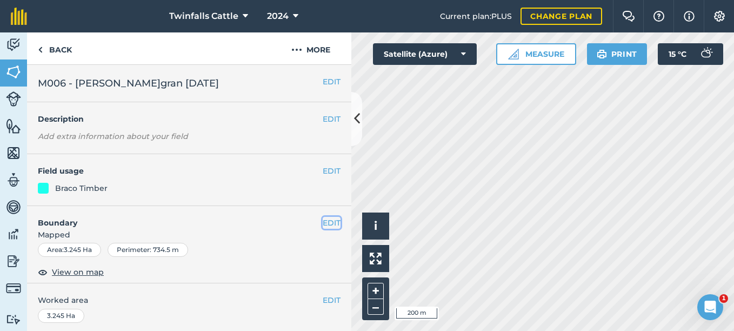
click at [323, 218] on button "EDIT" at bounding box center [332, 223] width 18 height 12
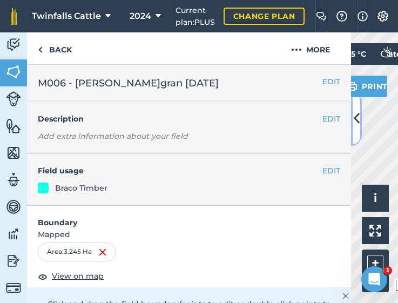
click at [355, 113] on icon at bounding box center [357, 118] width 6 height 19
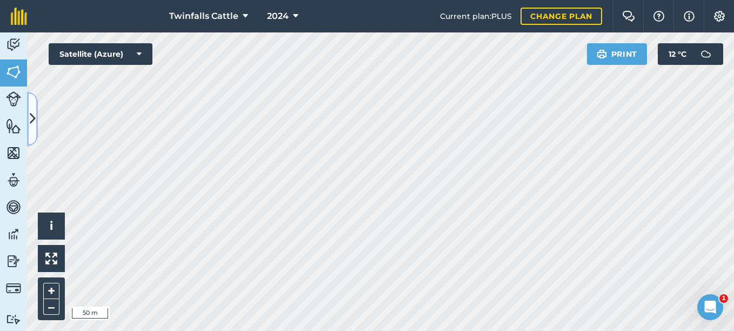
click at [31, 123] on icon at bounding box center [33, 118] width 6 height 19
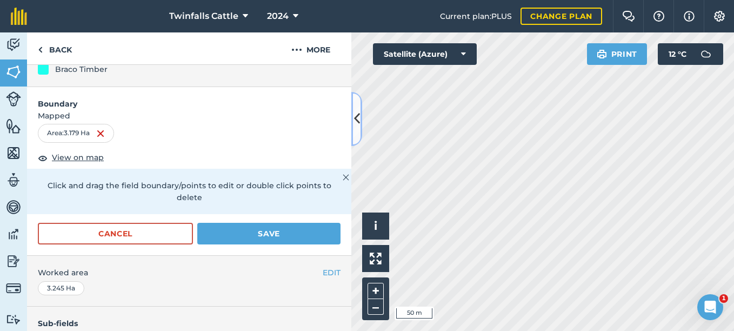
scroll to position [270, 0]
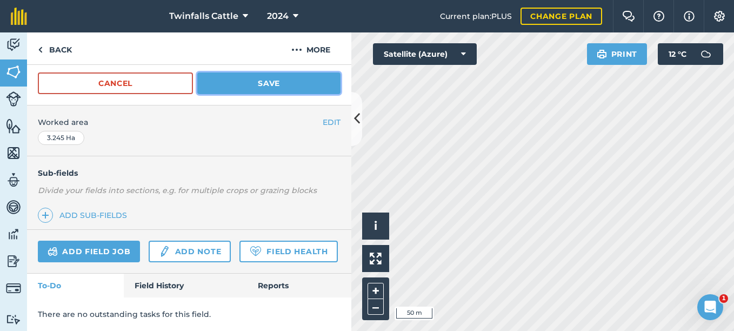
click at [277, 85] on button "Save" at bounding box center [268, 83] width 143 height 22
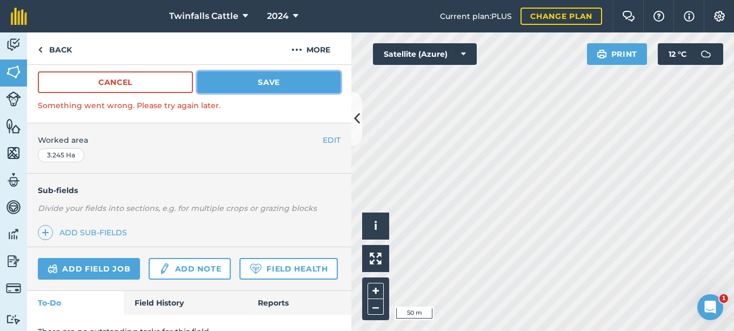
click at [257, 84] on button "Save" at bounding box center [268, 82] width 143 height 22
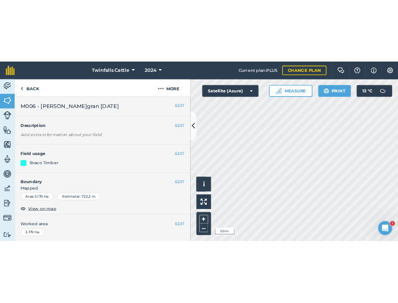
scroll to position [0, 0]
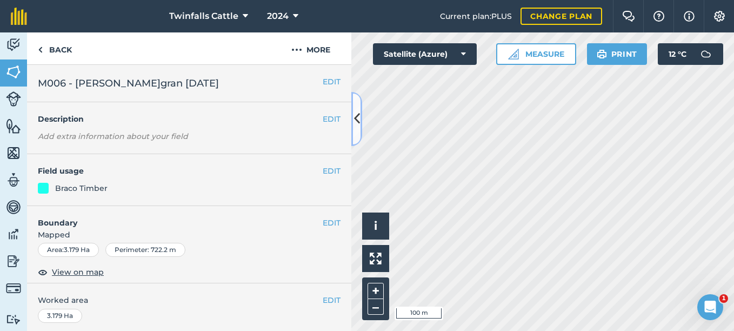
click at [359, 131] on button at bounding box center [356, 119] width 11 height 54
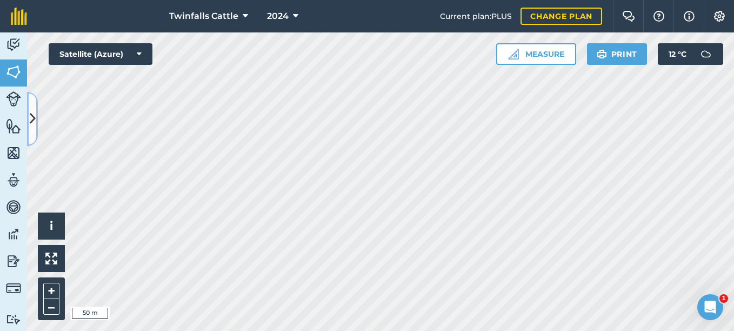
click at [34, 121] on icon at bounding box center [33, 118] width 6 height 19
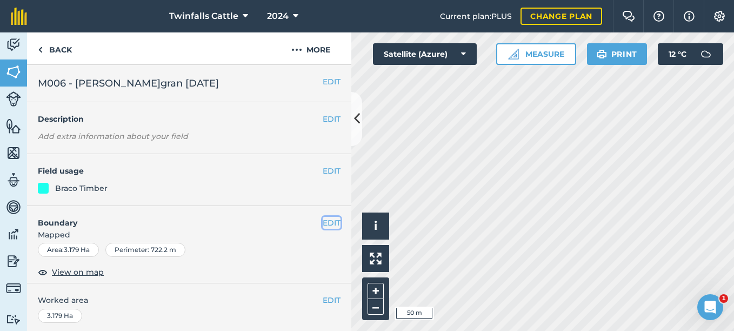
click at [330, 222] on button "EDIT" at bounding box center [332, 223] width 18 height 12
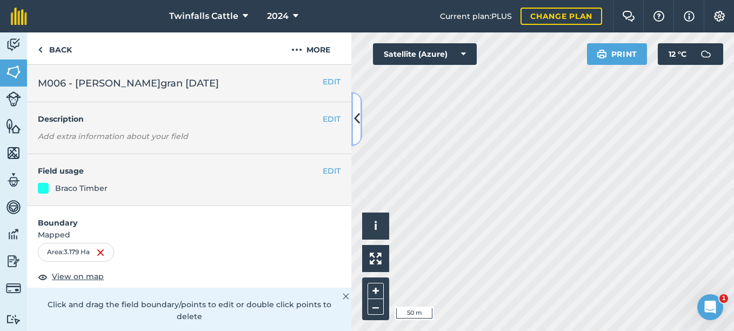
click at [357, 126] on icon at bounding box center [357, 118] width 6 height 19
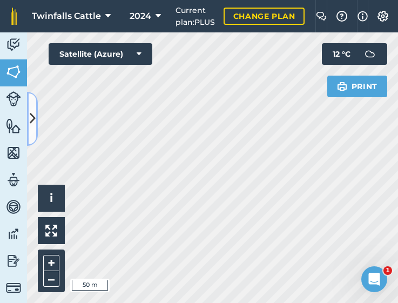
click at [32, 113] on icon at bounding box center [33, 118] width 6 height 19
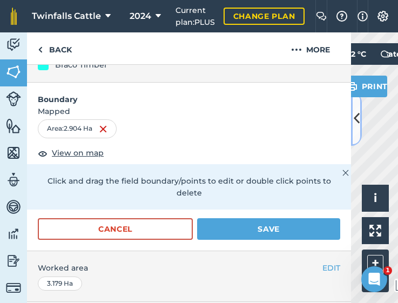
scroll to position [111, 0]
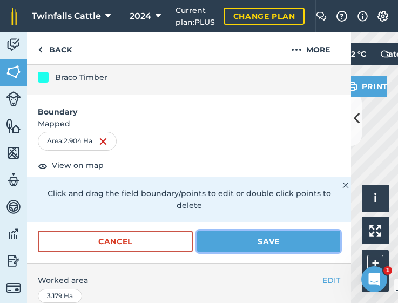
click at [254, 236] on button "Save" at bounding box center [268, 242] width 143 height 22
